Goal: Navigation & Orientation: Find specific page/section

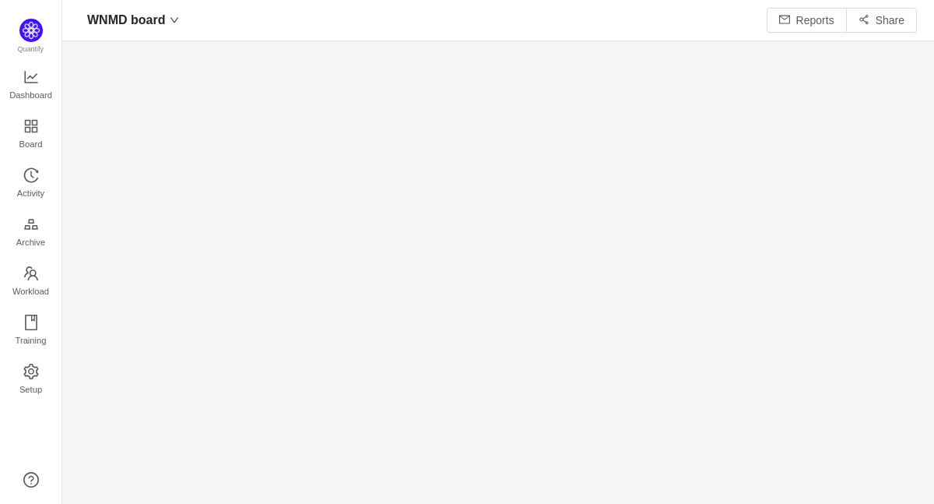
scroll to position [504, 872]
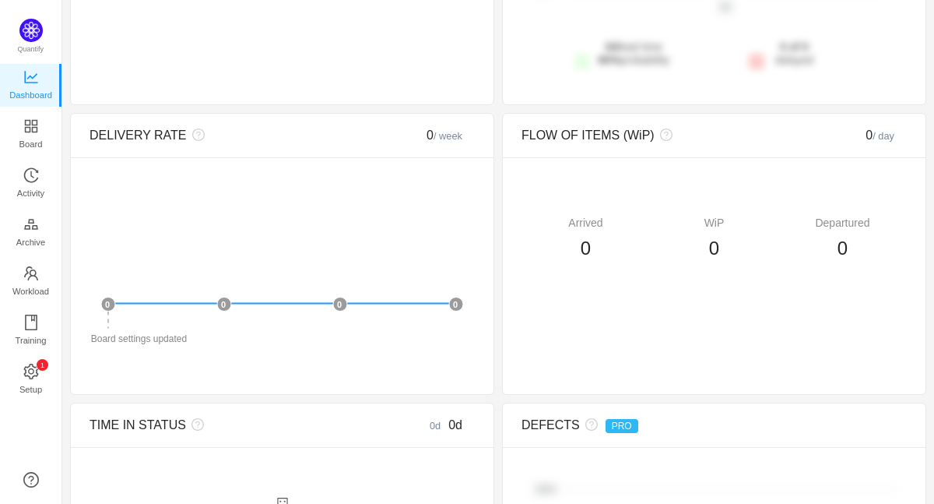
scroll to position [361, 0]
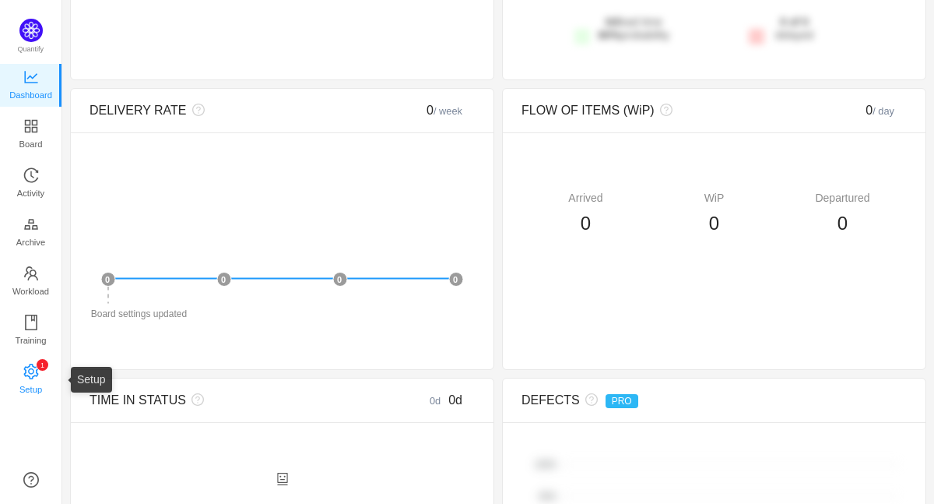
click at [32, 379] on span "Setup" at bounding box center [30, 389] width 23 height 31
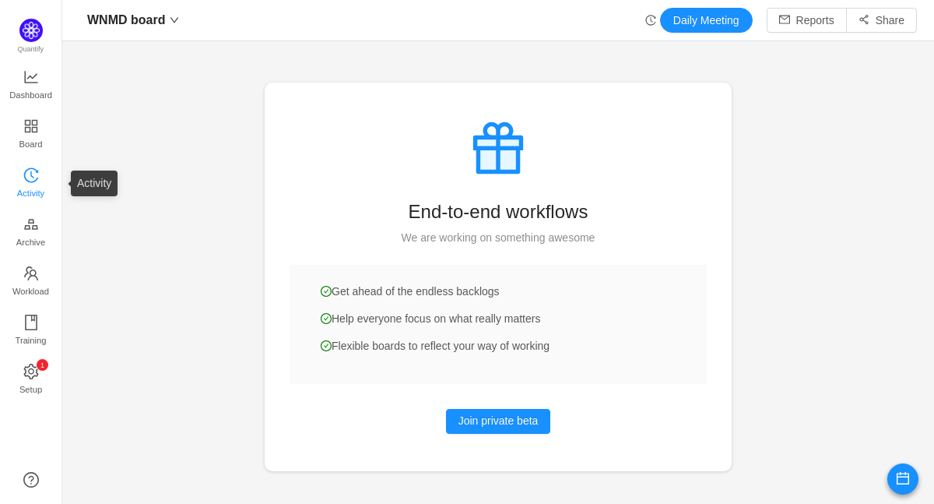
click at [30, 185] on span "Activity" at bounding box center [30, 193] width 27 height 31
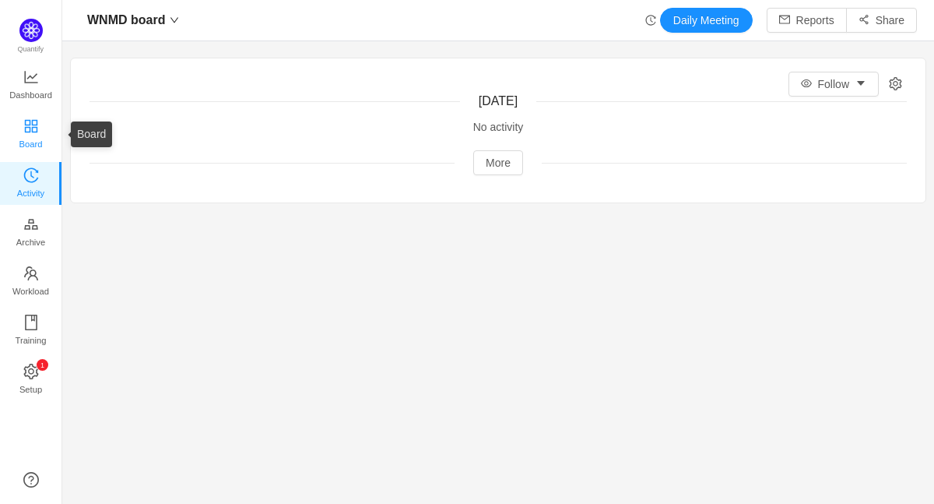
click at [39, 132] on link "Board" at bounding box center [31, 134] width 16 height 31
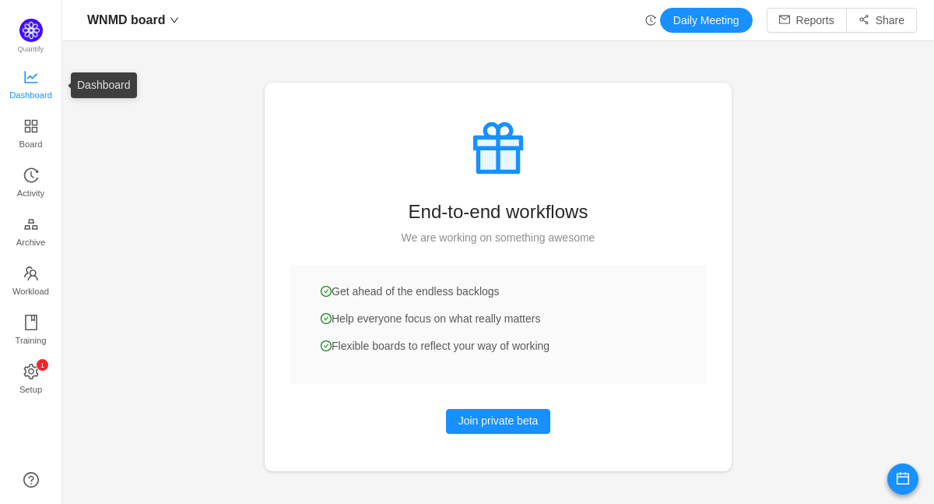
click at [33, 69] on icon "icon: line-chart" at bounding box center [31, 77] width 16 height 16
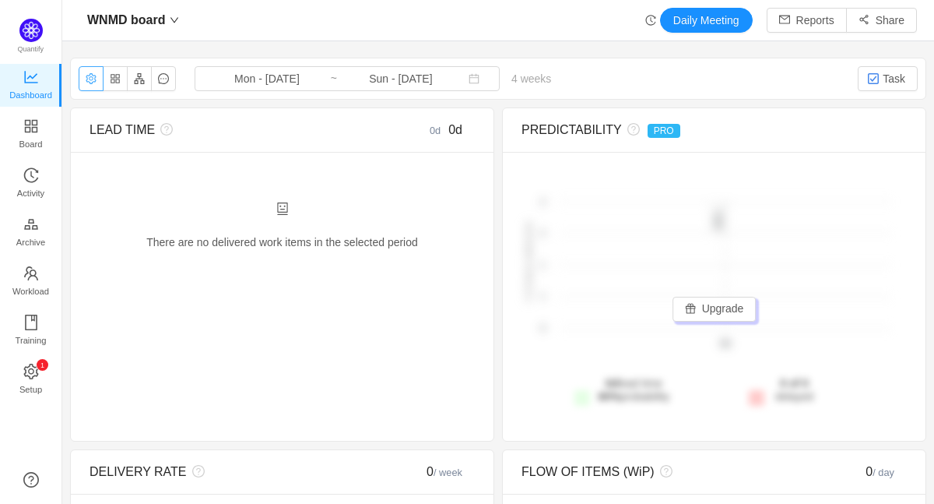
click at [94, 80] on button "button" at bounding box center [91, 78] width 25 height 25
